Goal: Transaction & Acquisition: Book appointment/travel/reservation

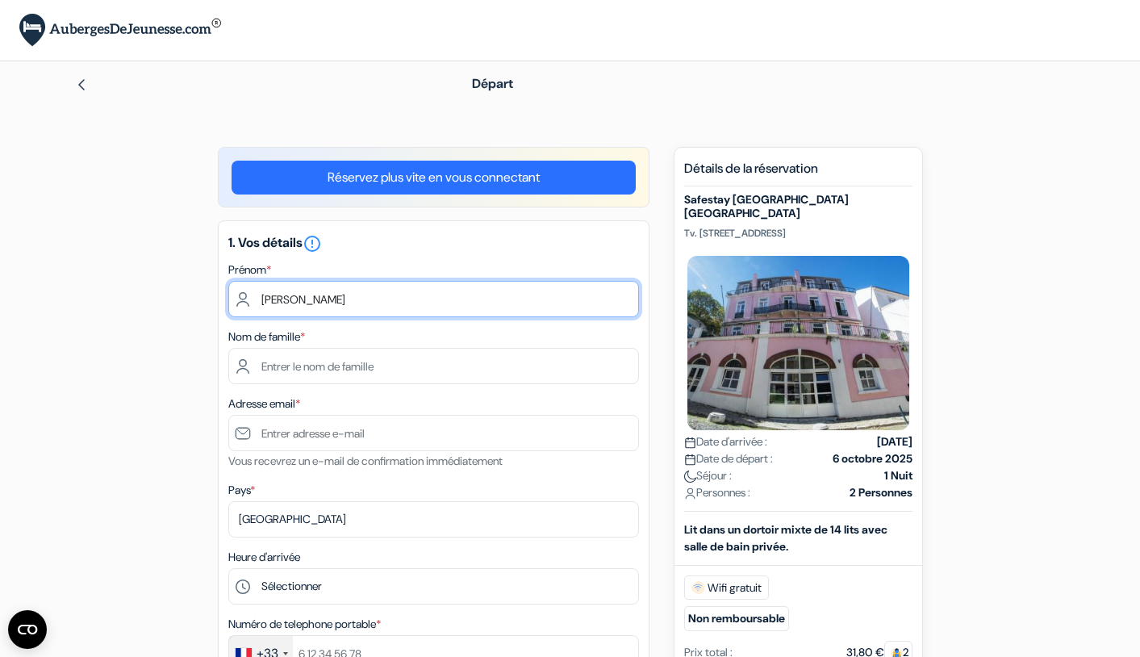
type input "hugo"
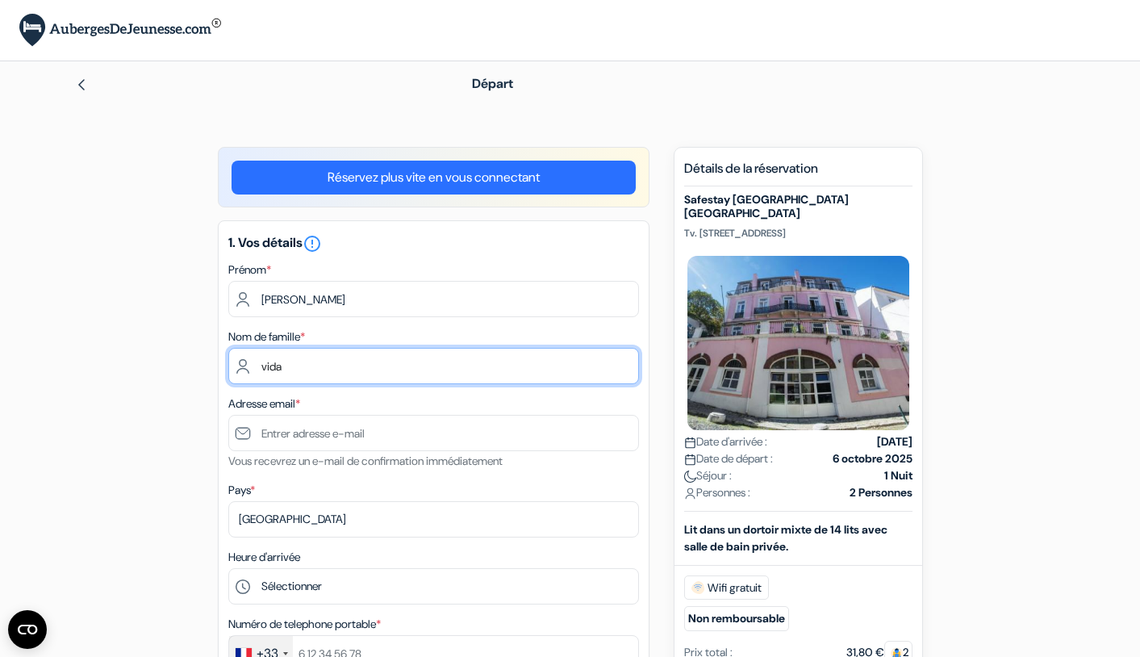
type input "vidal"
type input "Vidal"
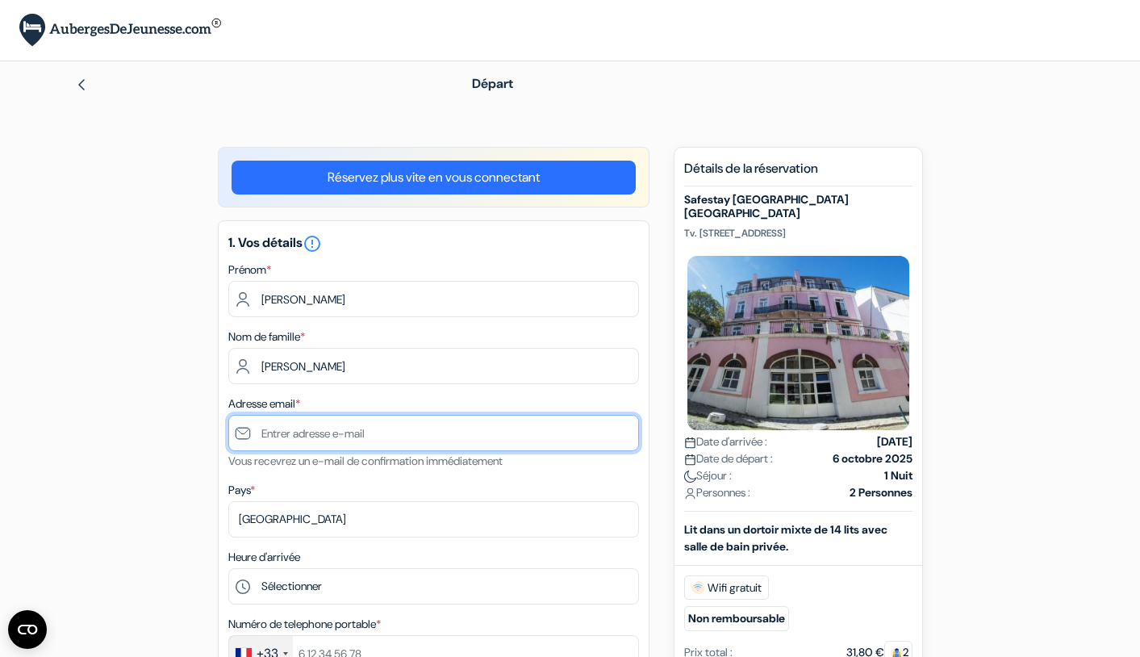
type input "[EMAIL_ADDRESS][DOMAIN_NAME]"
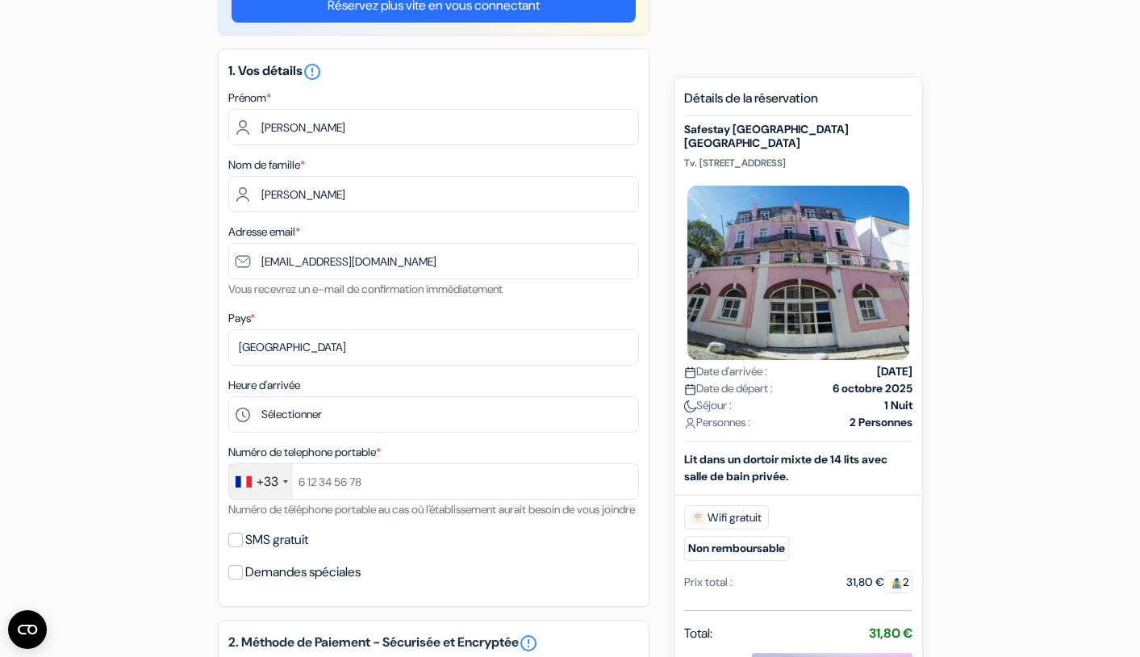
scroll to position [185, 0]
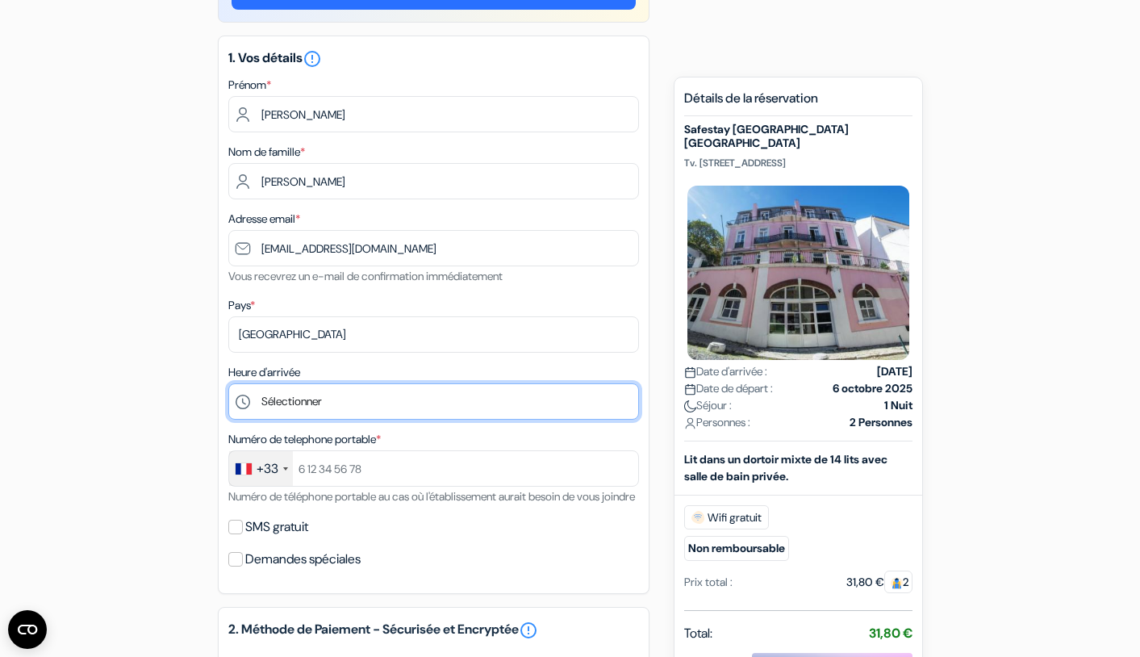
select select "17"
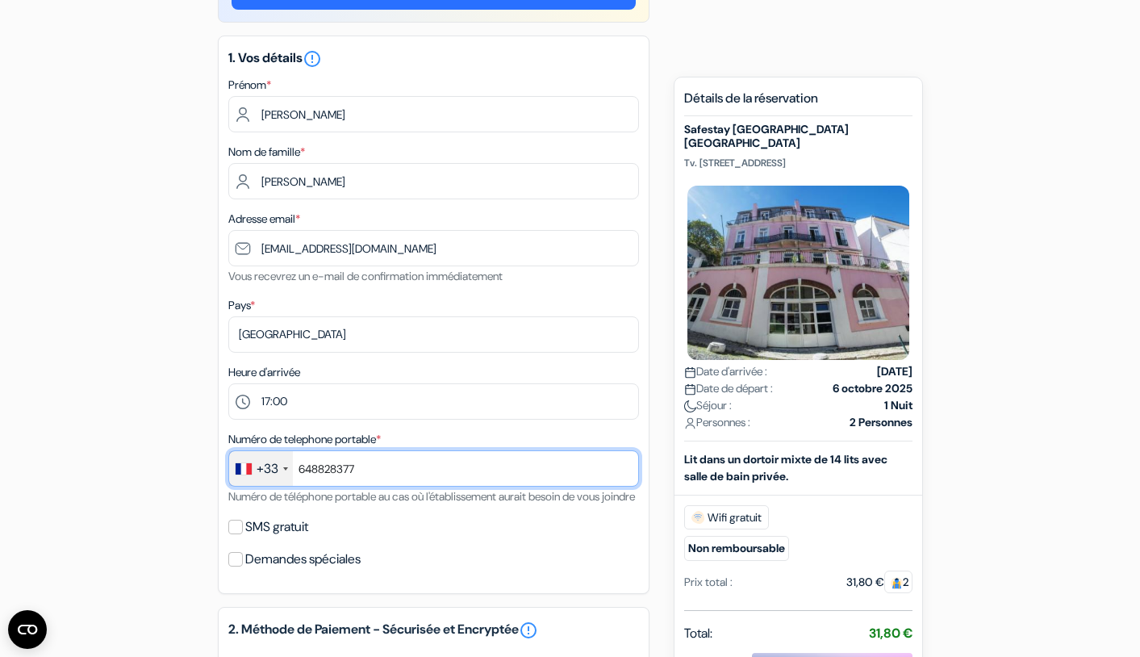
type input "648828377"
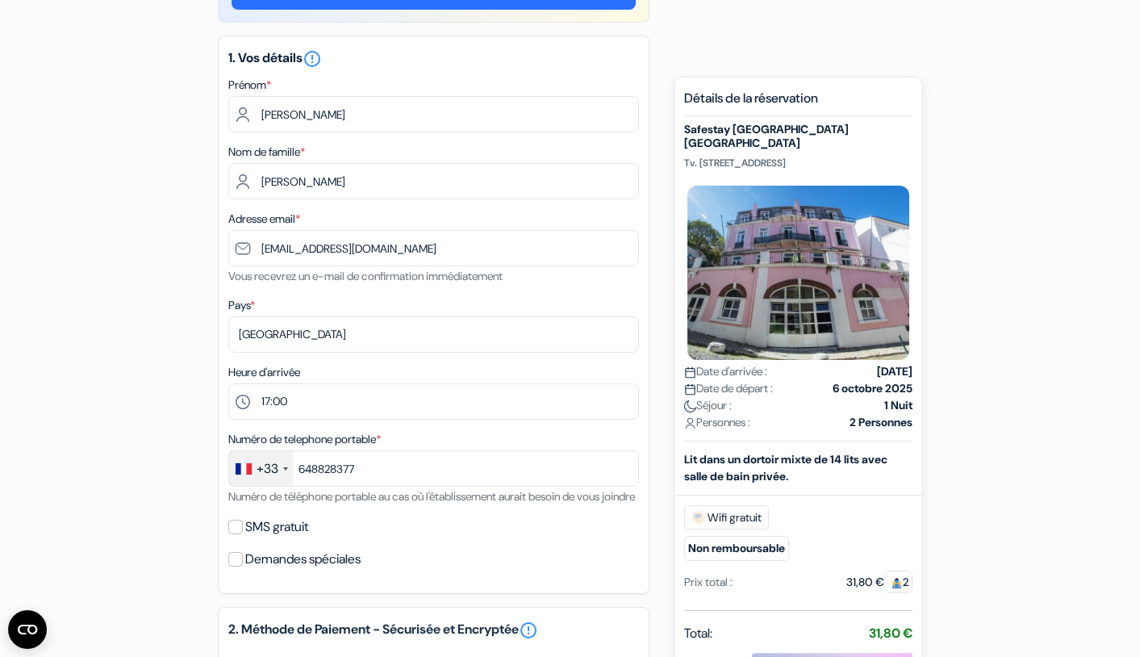
click at [197, 529] on div "add_box Safestay Lisbon Bairro Alto Tv. do Fala-Só 9, Lisbonne, Portugal done d…" at bounding box center [570, 551] width 1065 height 1178
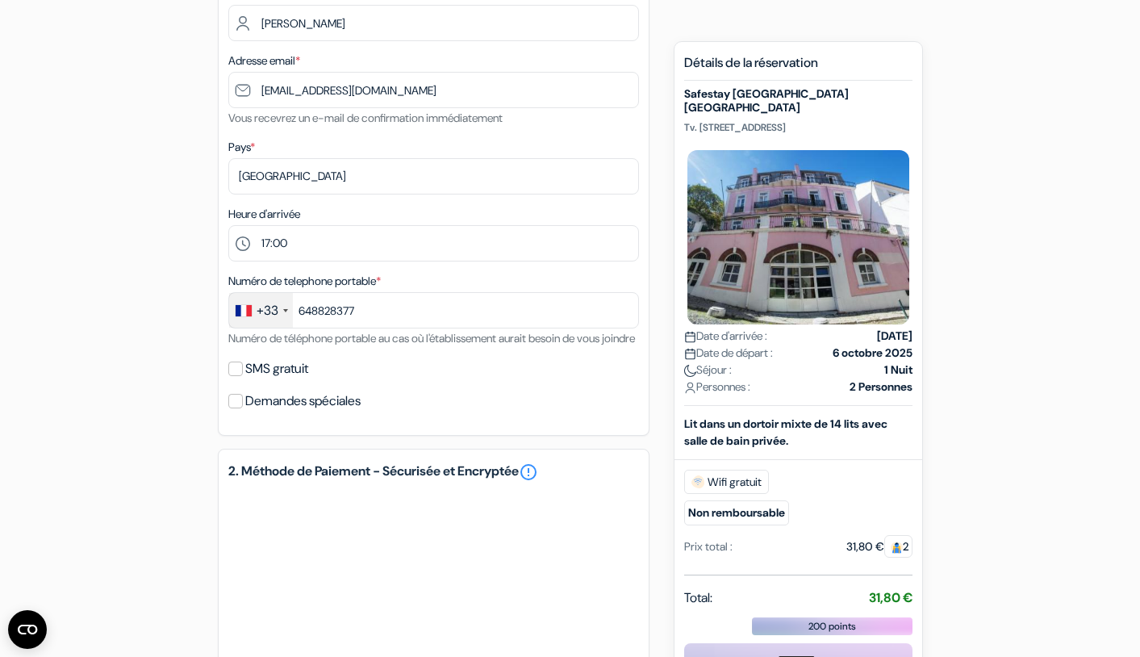
scroll to position [346, 0]
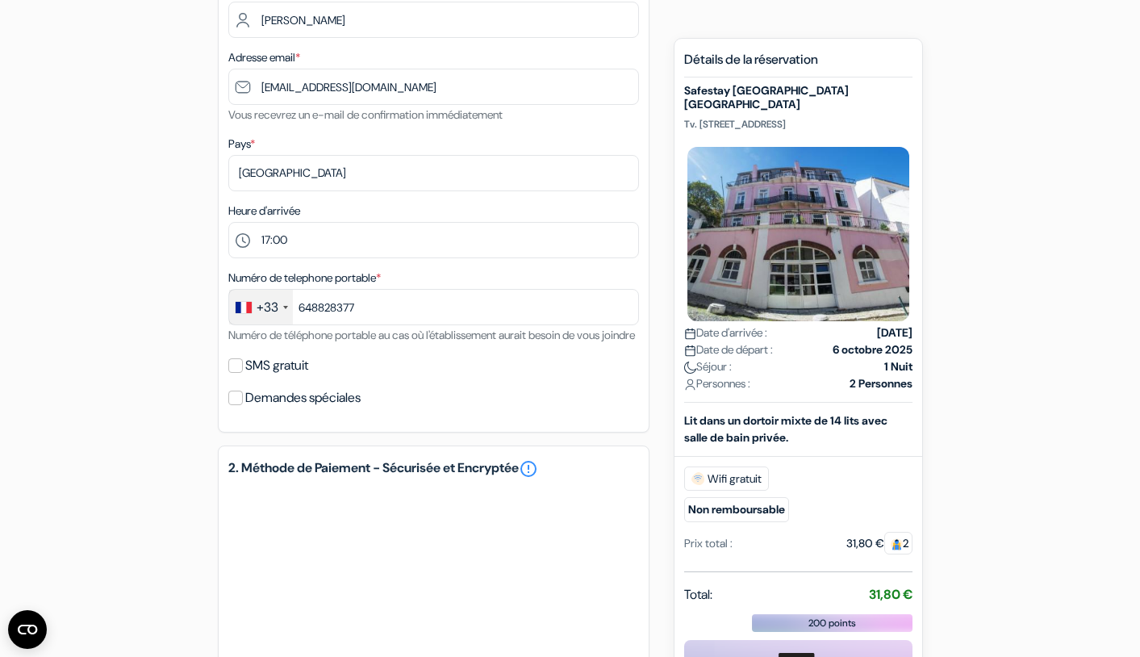
click at [236, 373] on input "SMS gratuit" at bounding box center [235, 365] width 15 height 15
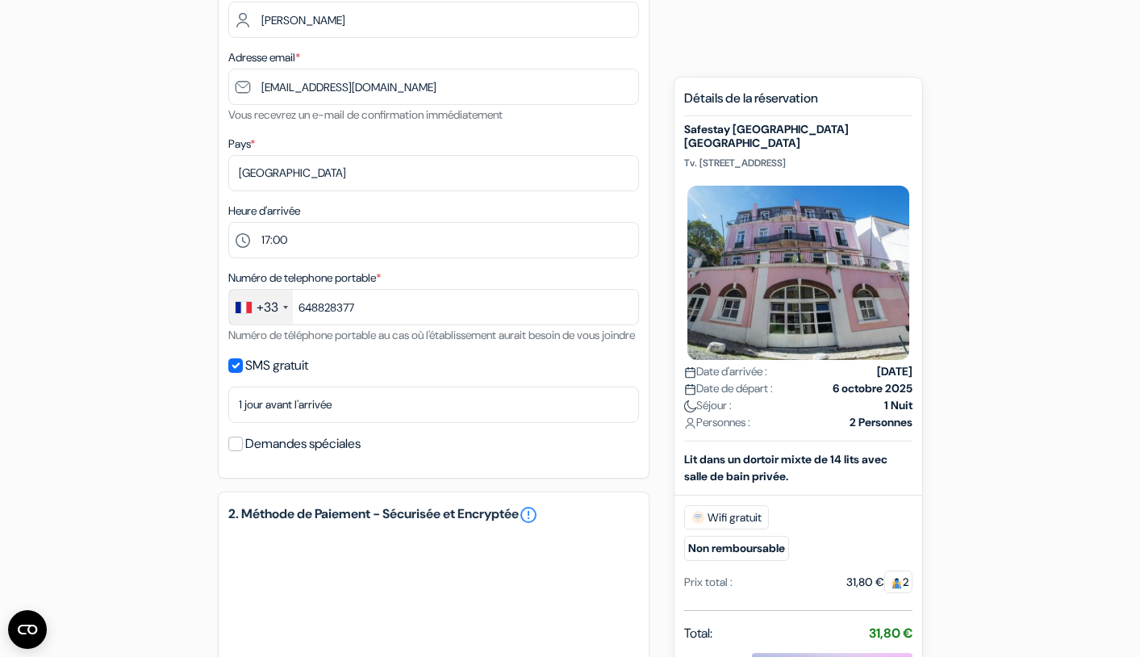
click at [236, 373] on input "SMS gratuit" at bounding box center [235, 365] width 15 height 15
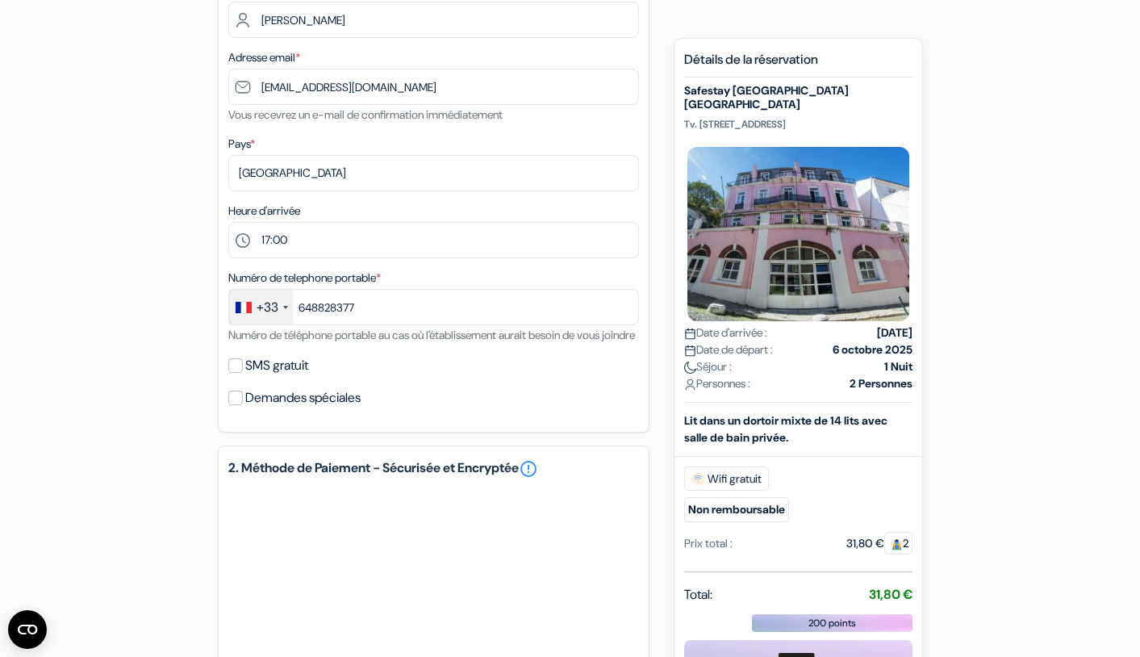
click at [236, 373] on input "SMS gratuit" at bounding box center [235, 365] width 15 height 15
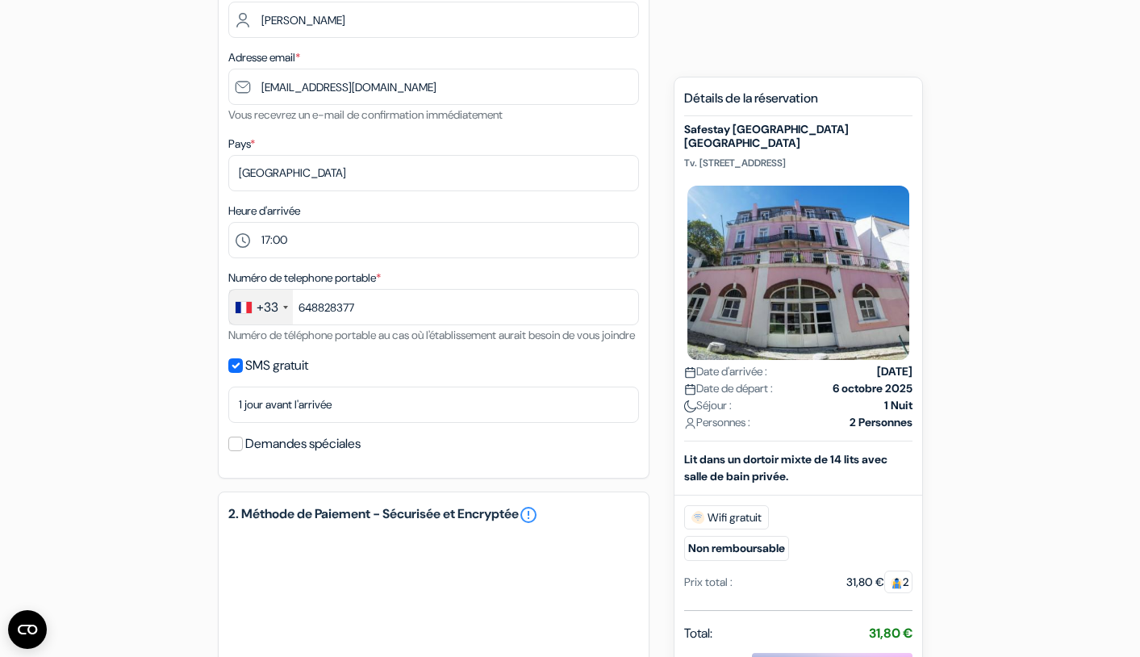
click at [236, 373] on input "SMS gratuit" at bounding box center [235, 365] width 15 height 15
checkbox input "false"
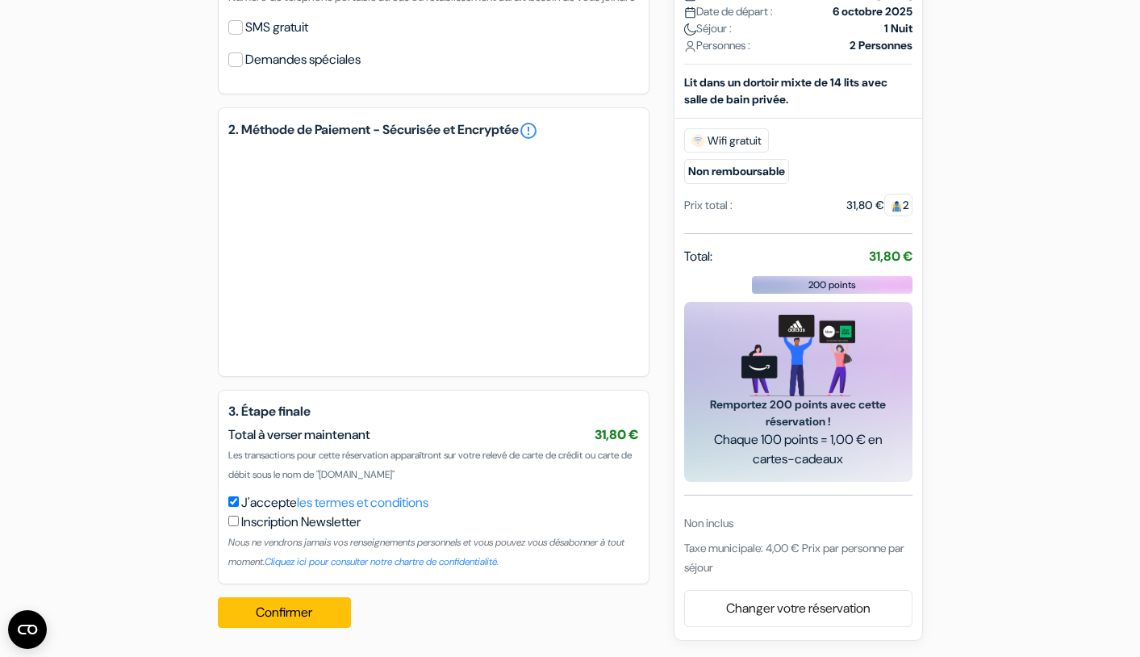
scroll to position [704, 0]
click at [257, 616] on button "Confirmer Loading..." at bounding box center [285, 612] width 134 height 31
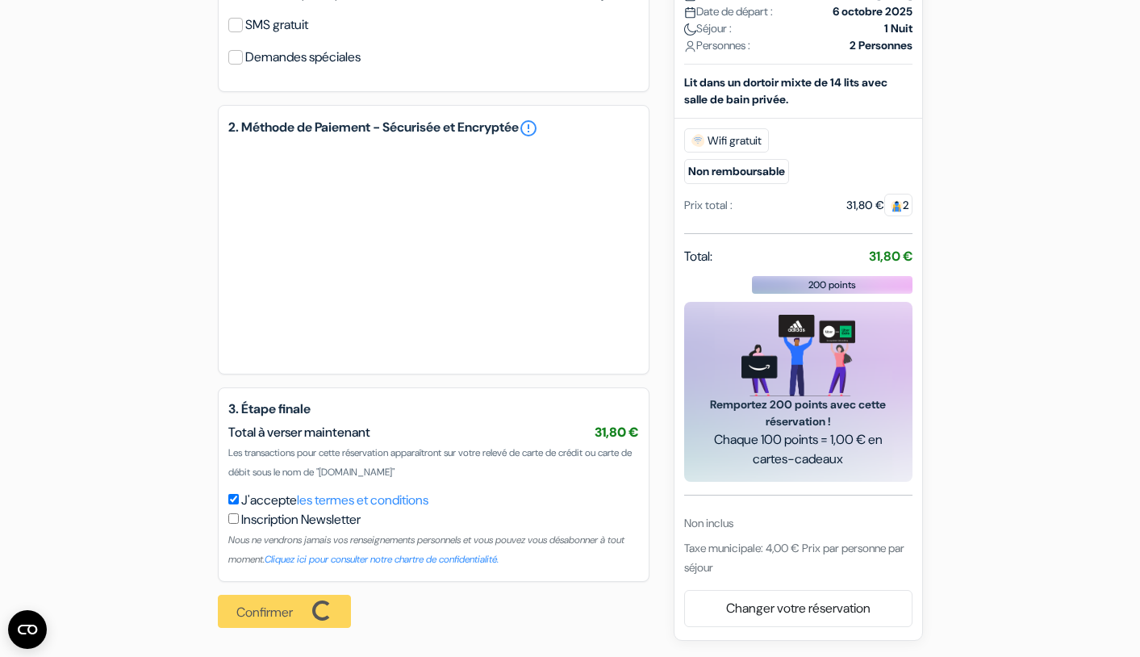
scroll to position [694, 0]
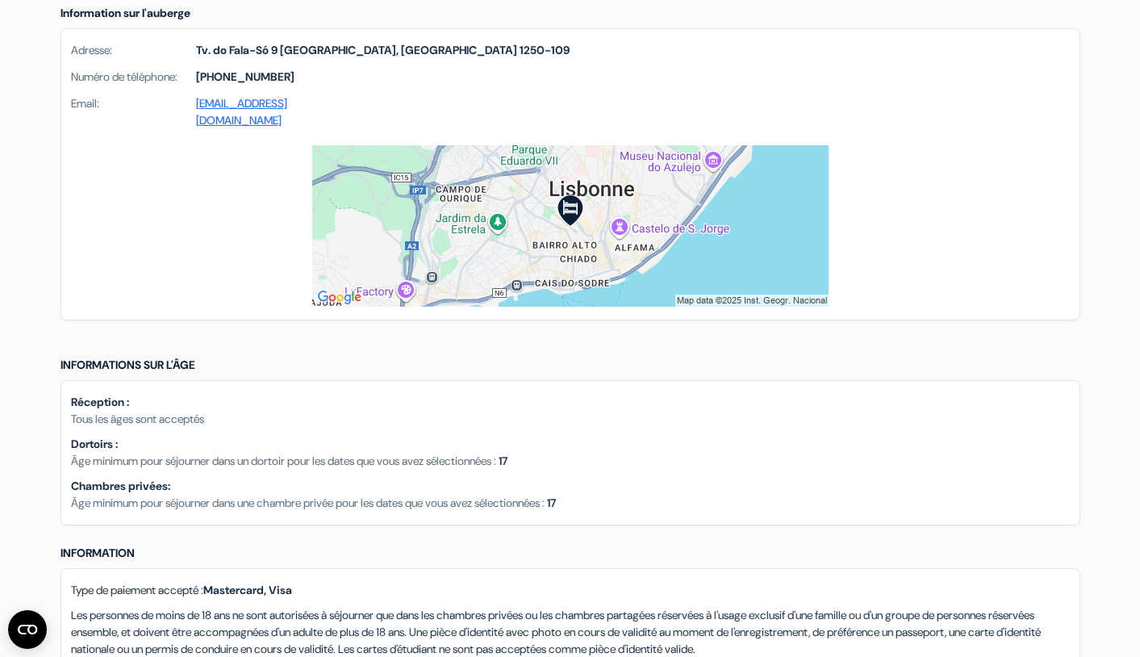
scroll to position [1120, 0]
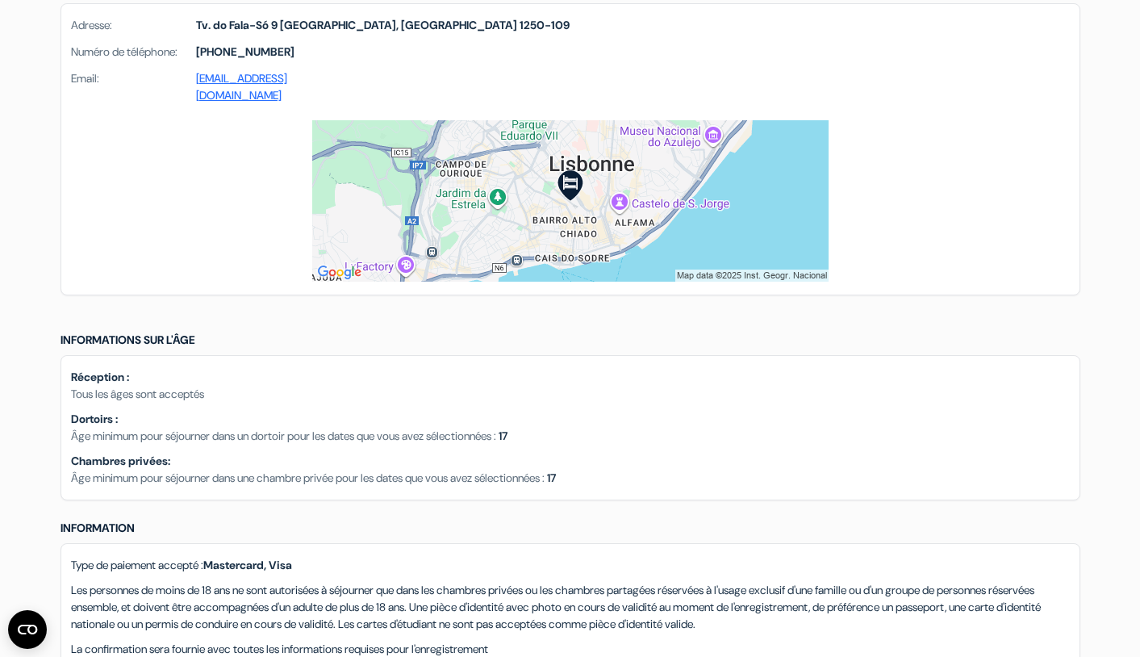
click at [636, 197] on img at bounding box center [570, 200] width 516 height 161
